Goal: Task Accomplishment & Management: Use online tool/utility

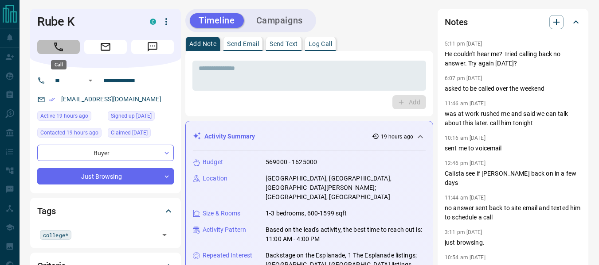
click at [51, 40] on button "Call" at bounding box center [58, 47] width 43 height 14
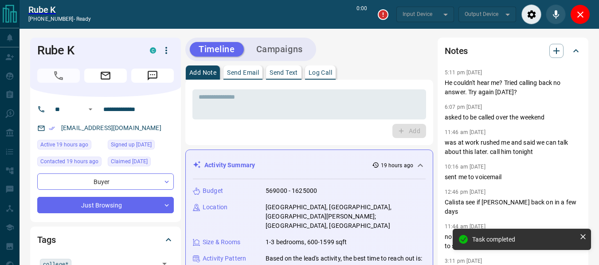
type input "*******"
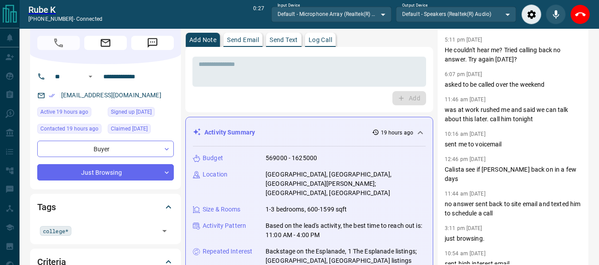
scroll to position [32, 0]
click at [327, 38] on p "Log Call" at bounding box center [319, 40] width 23 height 6
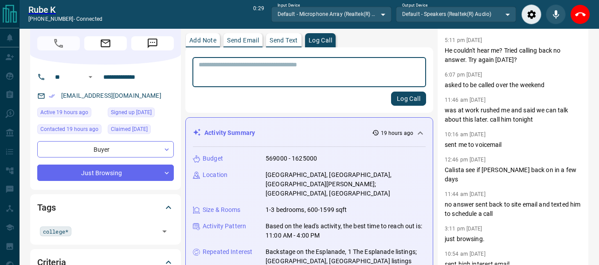
click at [267, 74] on textarea at bounding box center [309, 72] width 221 height 23
type textarea "*"
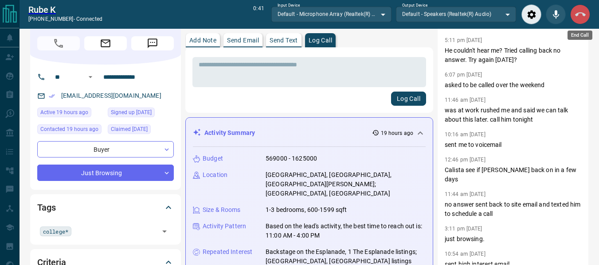
click at [584, 12] on icon "End Call" at bounding box center [580, 14] width 11 height 11
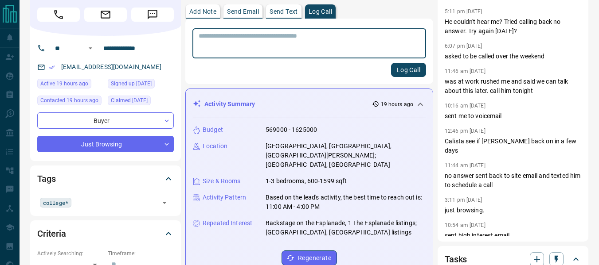
scroll to position [4, 0]
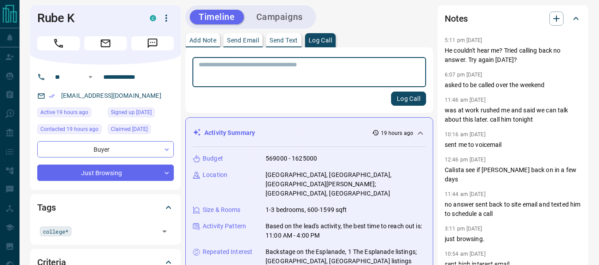
click at [301, 65] on textarea at bounding box center [309, 72] width 221 height 23
type textarea "*"
type textarea "**********"
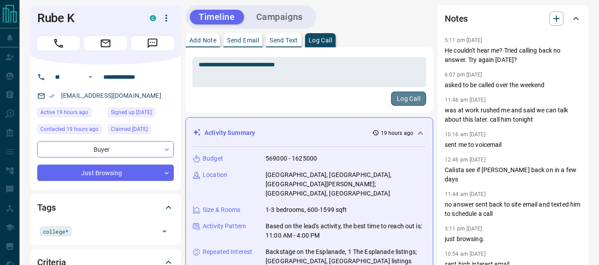
click at [409, 92] on button "Log Call" at bounding box center [408, 99] width 35 height 14
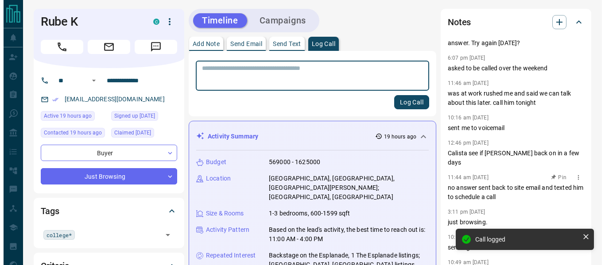
scroll to position [181, 0]
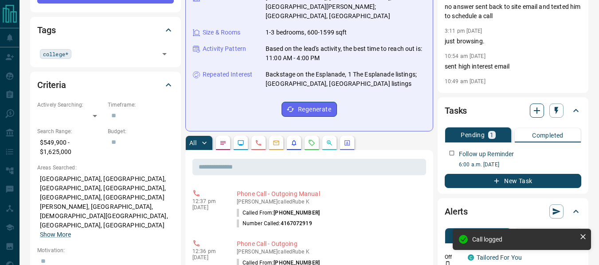
click at [537, 105] on icon "button" at bounding box center [536, 110] width 11 height 11
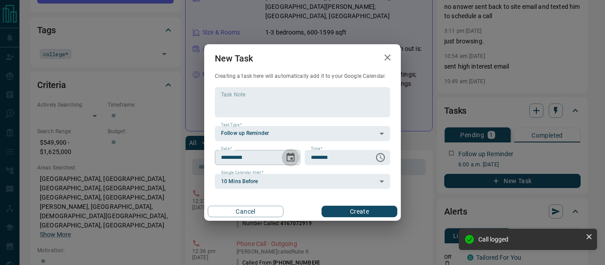
click at [284, 155] on button "Choose date, selected date is Aug 14, 2025" at bounding box center [291, 158] width 18 height 18
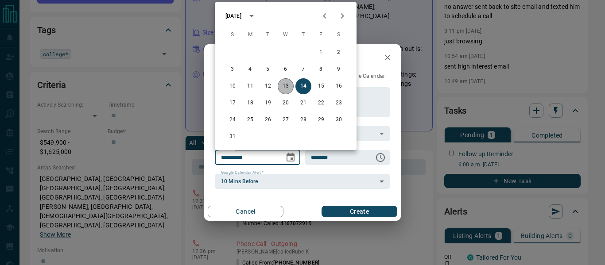
click at [287, 86] on button "13" at bounding box center [286, 86] width 16 height 16
type input "**********"
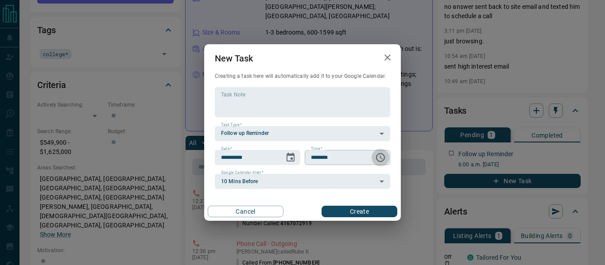
click at [388, 154] on button "Choose time, selected time is 6:00 AM" at bounding box center [381, 158] width 18 height 18
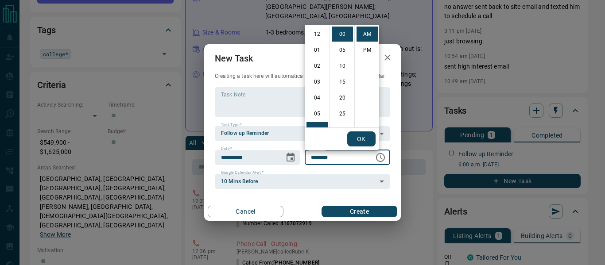
scroll to position [96, 0]
click at [366, 52] on li "PM" at bounding box center [367, 50] width 21 height 15
type input "********"
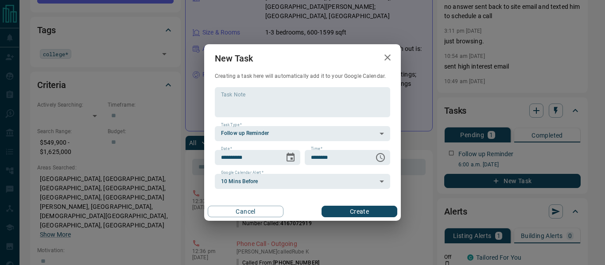
scroll to position [13, 0]
click at [335, 213] on button "Create" at bounding box center [360, 212] width 76 height 12
